Goal: Task Accomplishment & Management: Use online tool/utility

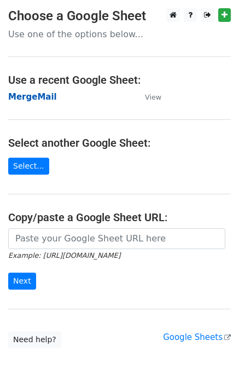
click at [33, 100] on strong "MergeMail" at bounding box center [32, 97] width 49 height 10
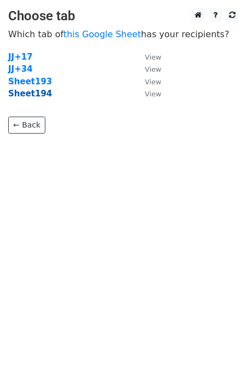
click at [33, 97] on strong "Sheet194" at bounding box center [30, 94] width 44 height 10
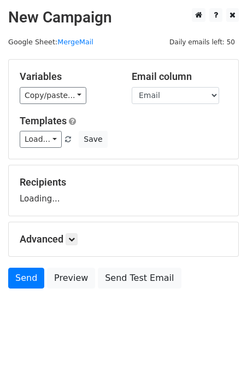
click at [37, 147] on link "Load..." at bounding box center [41, 139] width 42 height 17
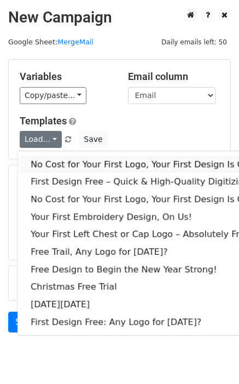
click at [53, 161] on link "No Cost for Your First Logo, Your First Design Is On Us!" at bounding box center [149, 164] width 263 height 18
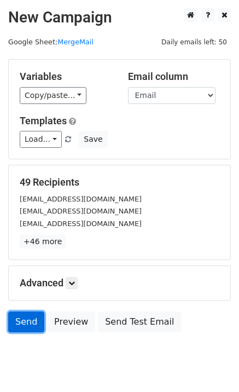
click at [18, 322] on link "Send" at bounding box center [26, 321] width 36 height 21
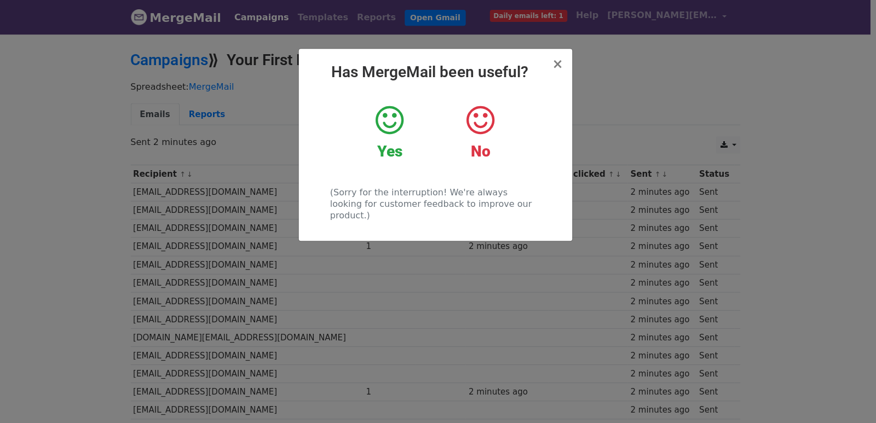
click at [370, 293] on div "× Has MergeMail been useful? Yes No (Sorry for the interruption! We're always l…" at bounding box center [438, 228] width 876 height 390
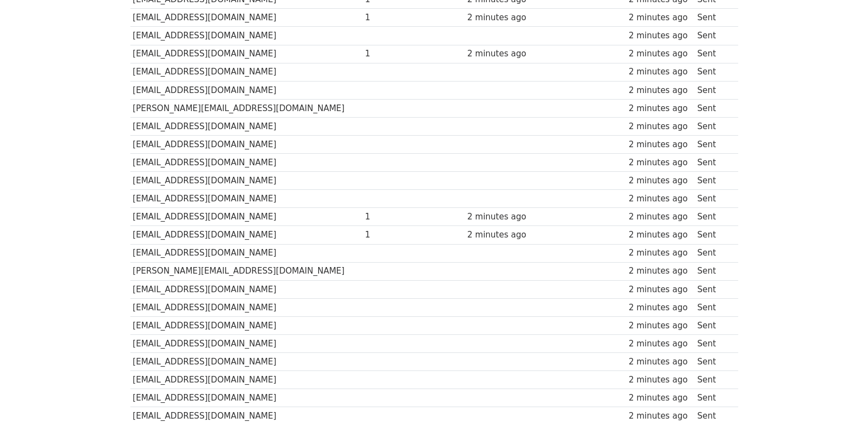
scroll to position [744, 0]
